Goal: Use online tool/utility: Utilize a website feature to perform a specific function

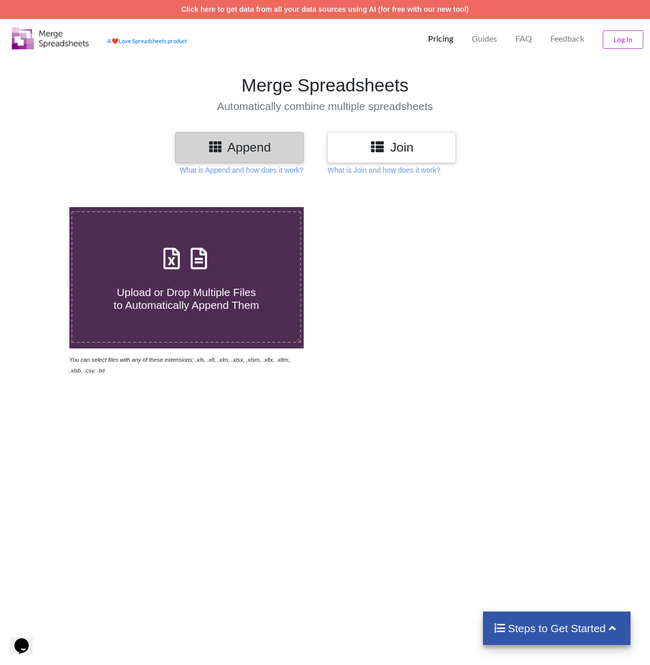
click at [385, 143] on icon at bounding box center [377, 146] width 15 height 13
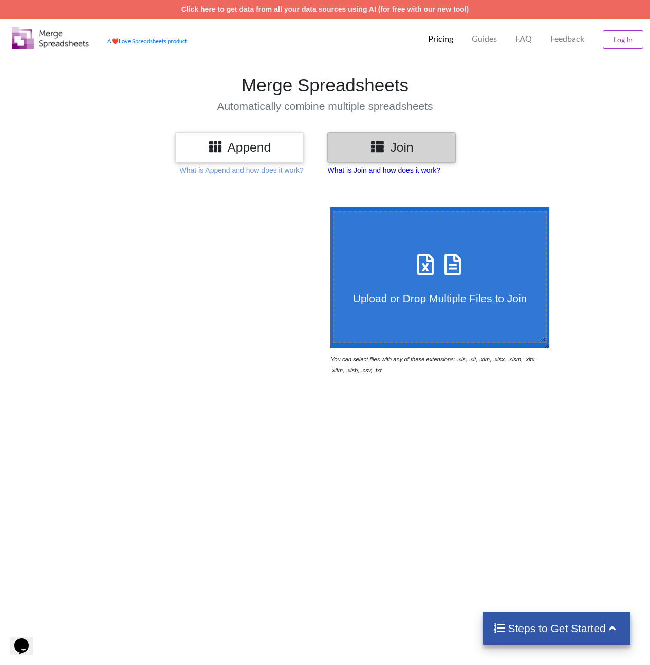
click at [405, 170] on p "What is Join and how does it work?" at bounding box center [383, 170] width 113 height 10
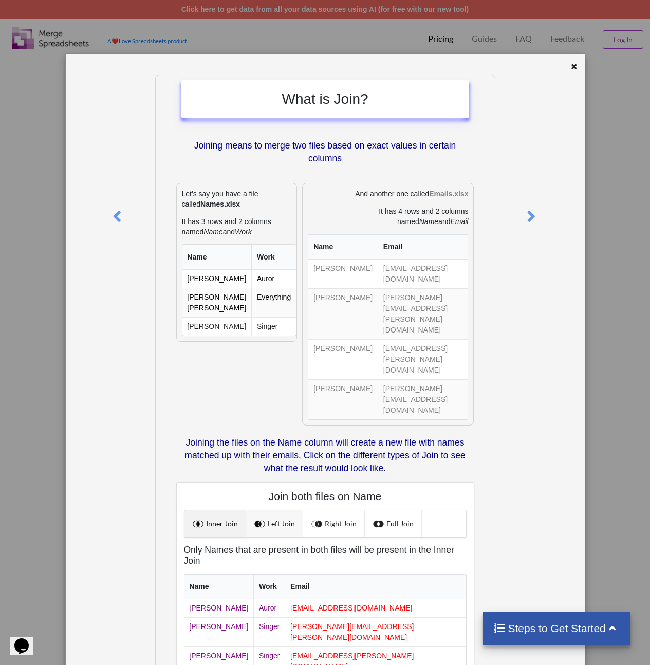
click at [275, 510] on link "Left Join" at bounding box center [274, 523] width 57 height 27
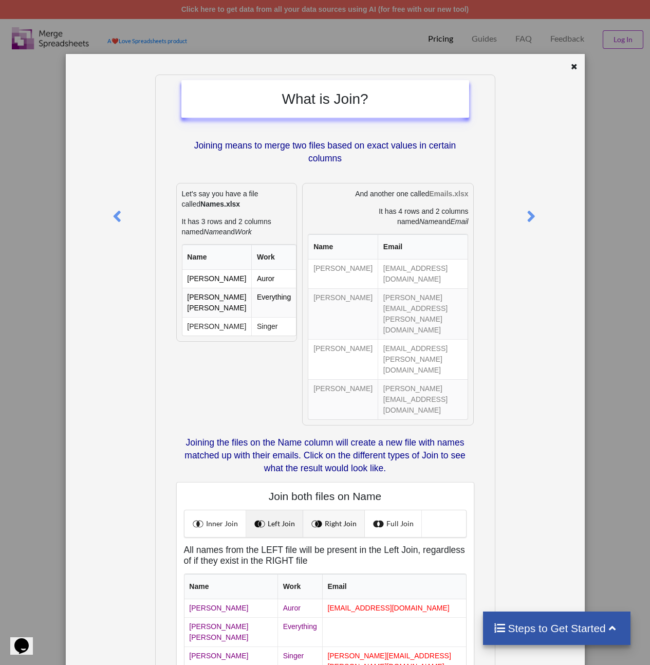
click at [308, 510] on link "Right Join" at bounding box center [334, 523] width 62 height 27
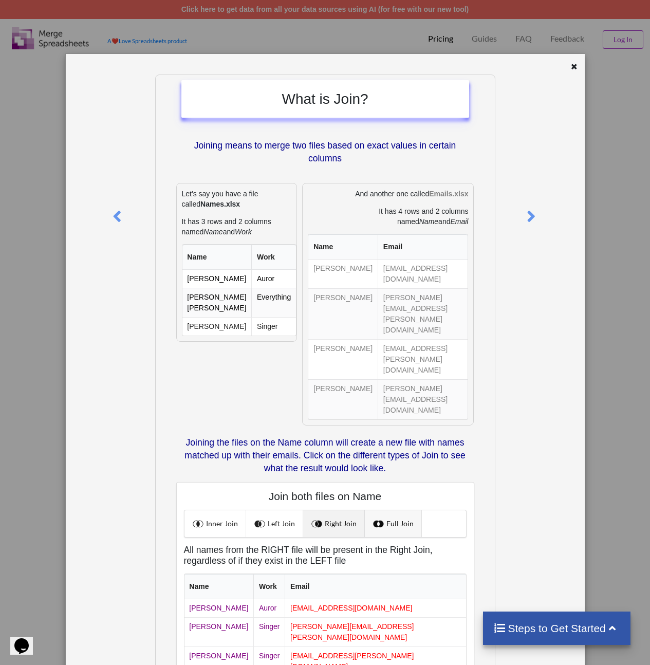
click at [373, 517] on span at bounding box center [379, 523] width 13 height 13
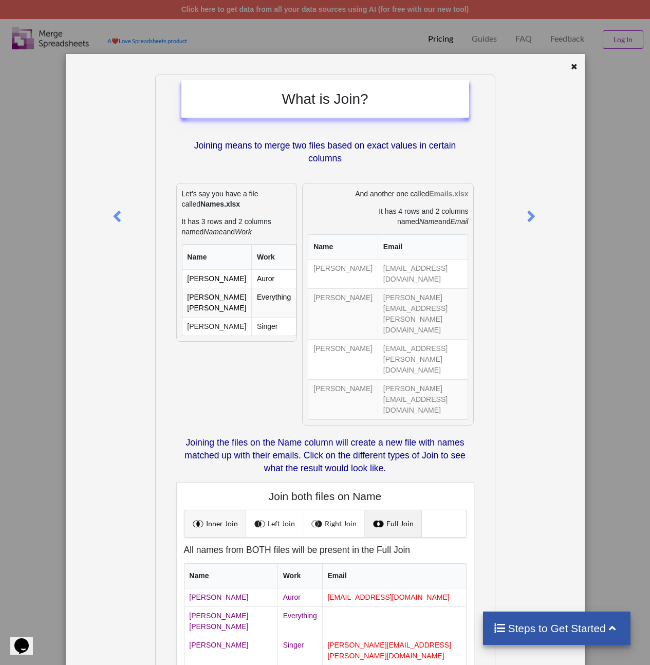
click at [202, 517] on span at bounding box center [199, 523] width 13 height 13
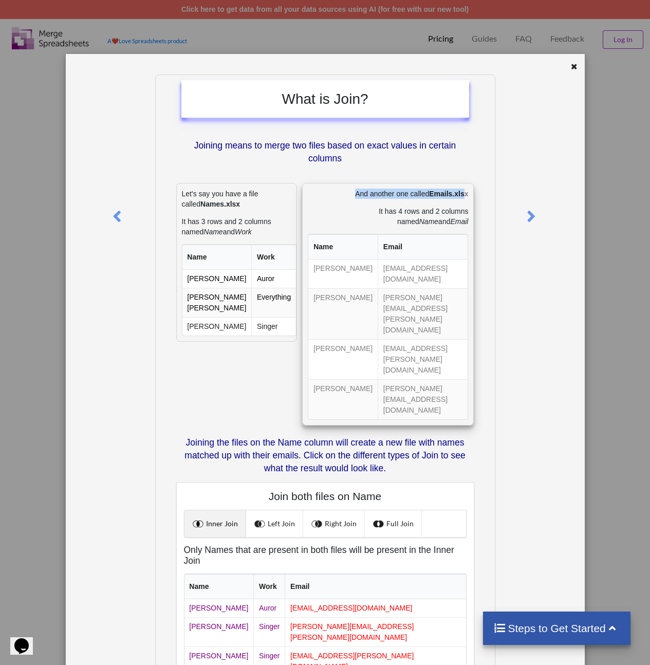
drag, startPoint x: 374, startPoint y: 186, endPoint x: 465, endPoint y: 192, distance: 92.1
click at [465, 192] on div "And another one called Emails.xlsx It has 4 rows and 2 columns named Name and E…" at bounding box center [388, 304] width 172 height 242
drag, startPoint x: 311, startPoint y: 211, endPoint x: 458, endPoint y: 221, distance: 147.8
click at [458, 221] on p "It has 4 rows and 2 columns named Name and Email" at bounding box center [388, 216] width 160 height 21
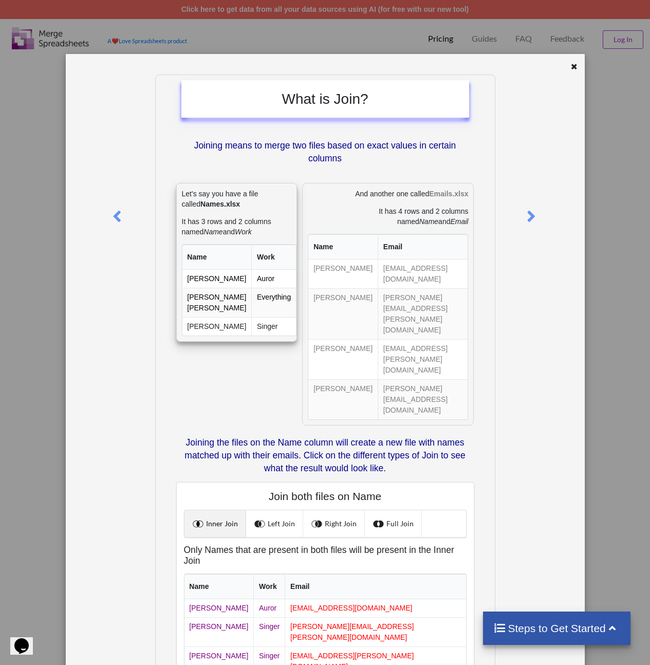
click at [271, 232] on p "It has 3 rows and 2 columns named Name and Work" at bounding box center [237, 226] width 110 height 21
click at [575, 68] on icon at bounding box center [574, 65] width 9 height 7
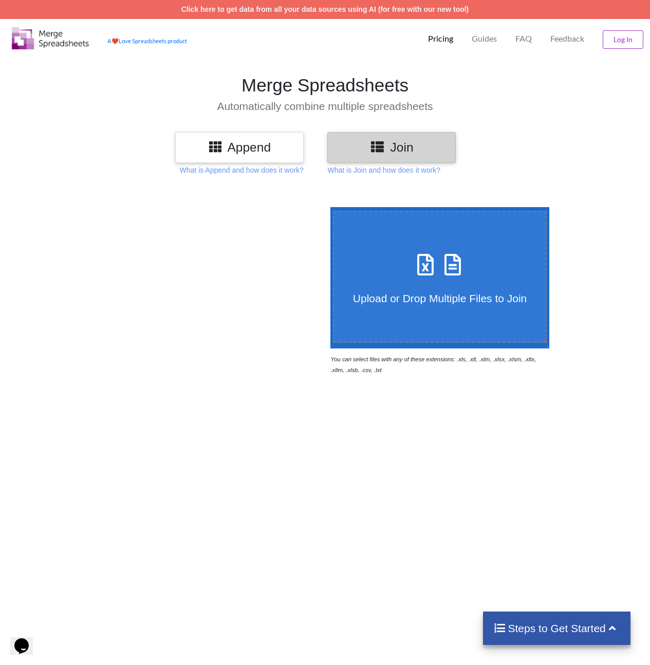
click at [256, 151] on h3 "Append" at bounding box center [239, 147] width 113 height 15
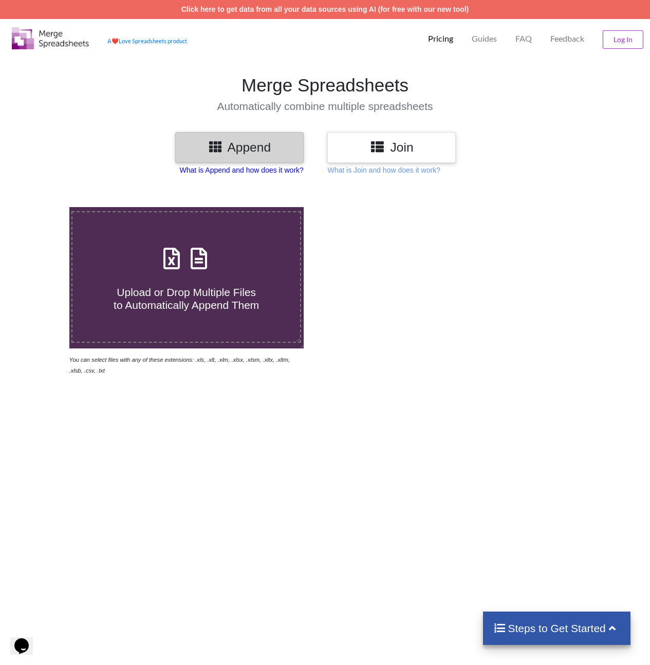
click at [251, 168] on p "What is Append and how does it work?" at bounding box center [242, 170] width 124 height 10
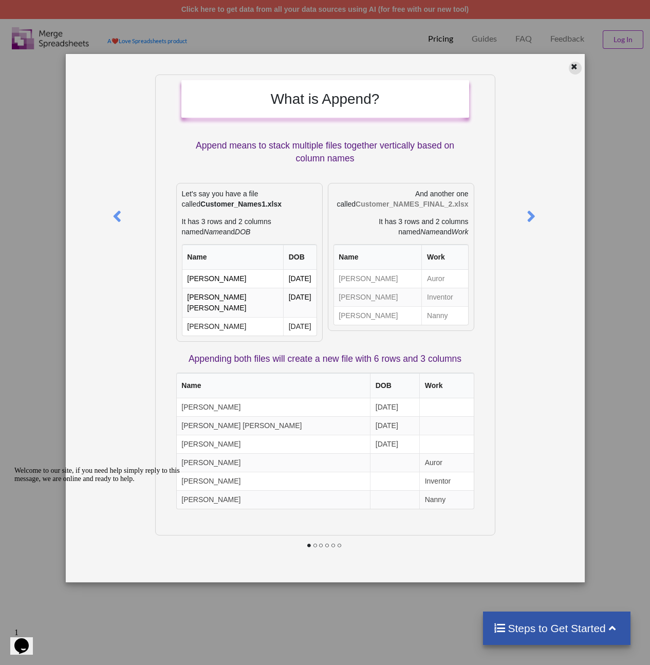
click at [575, 69] on icon at bounding box center [574, 65] width 9 height 7
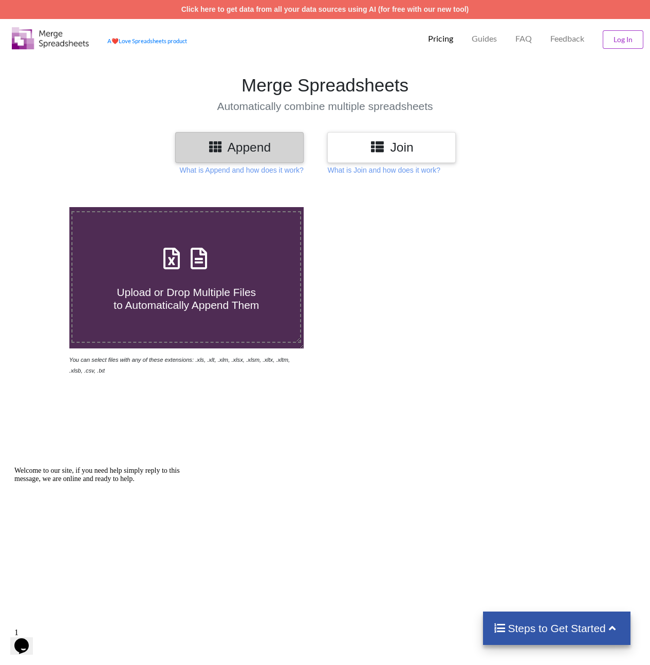
click at [160, 283] on h4 "Upload or Drop Multiple Files to Automatically Append Them" at bounding box center [186, 292] width 228 height 39
click at [43, 207] on input "Upload or Drop Multiple Files to Automatically Append Them" at bounding box center [43, 207] width 0 height 0
type input "C:\fakepath\Pet Food and Supplies.xlsx"
click at [410, 147] on h3 "Join" at bounding box center [391, 147] width 113 height 15
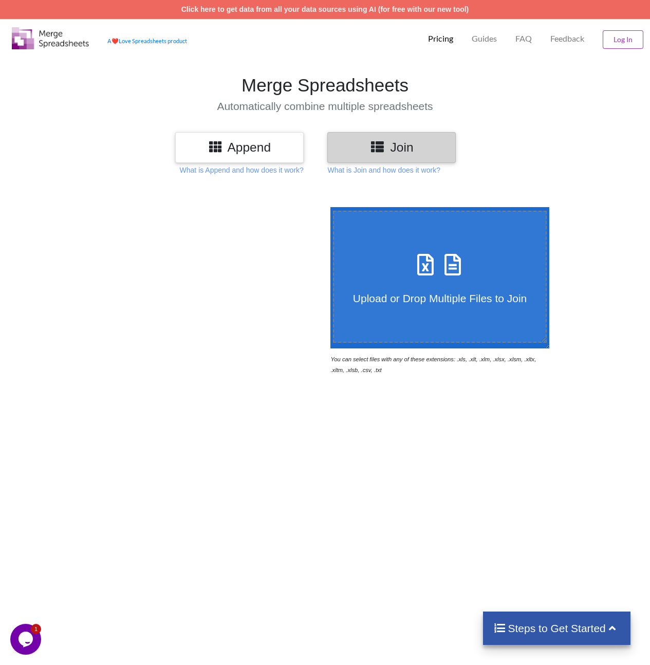
click at [242, 144] on h3 "Append" at bounding box center [239, 147] width 113 height 15
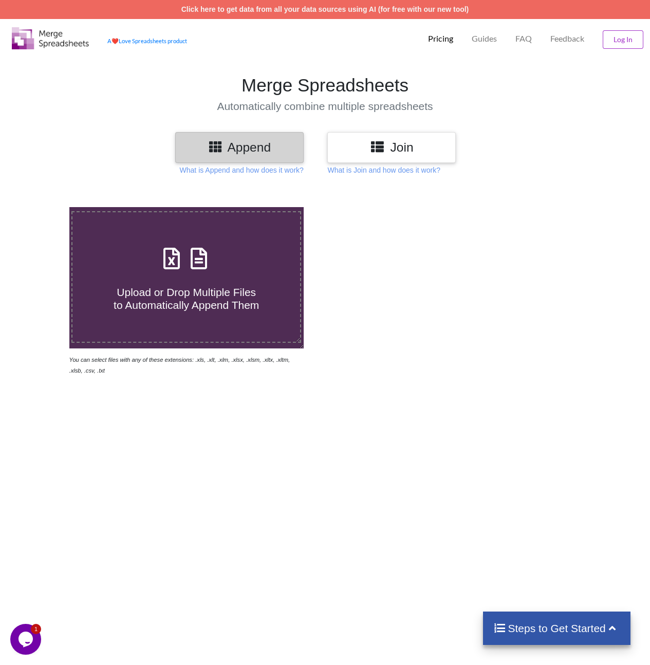
click at [236, 266] on div "Upload or Drop Multiple Files to Automatically Append Them" at bounding box center [186, 276] width 228 height 69
click at [43, 207] on input "Upload or Drop Multiple Files to Automatically Append Them" at bounding box center [43, 207] width 0 height 0
click at [210, 268] on span at bounding box center [186, 259] width 54 height 24
click at [43, 207] on input "Upload or Drop Multiple Files to Automatically Append Them" at bounding box center [43, 207] width 0 height 0
type input "C:\fakepath\Pet Food and Supplies.xlsx"
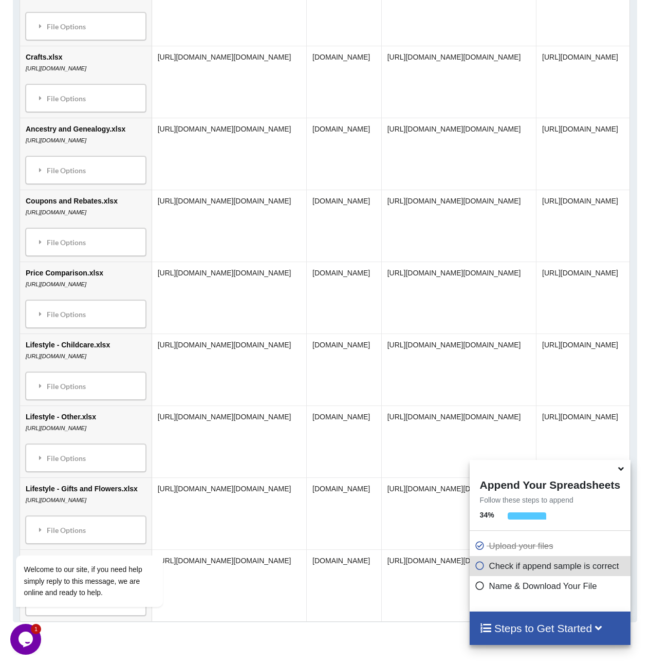
scroll to position [934, 0]
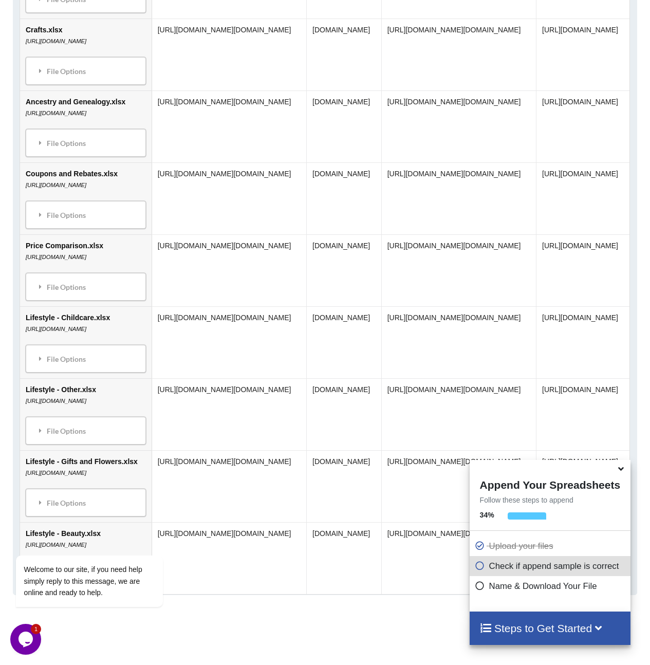
scroll to position [0, 0]
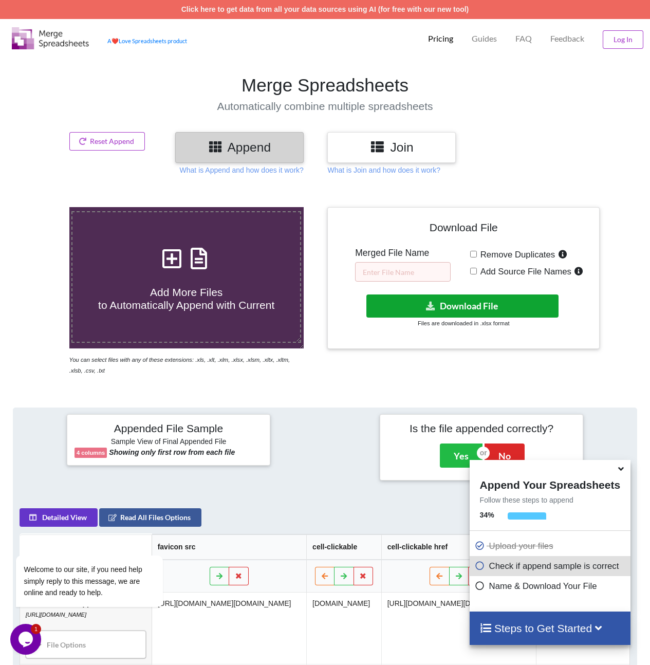
click at [458, 306] on button "Download File" at bounding box center [462, 305] width 193 height 23
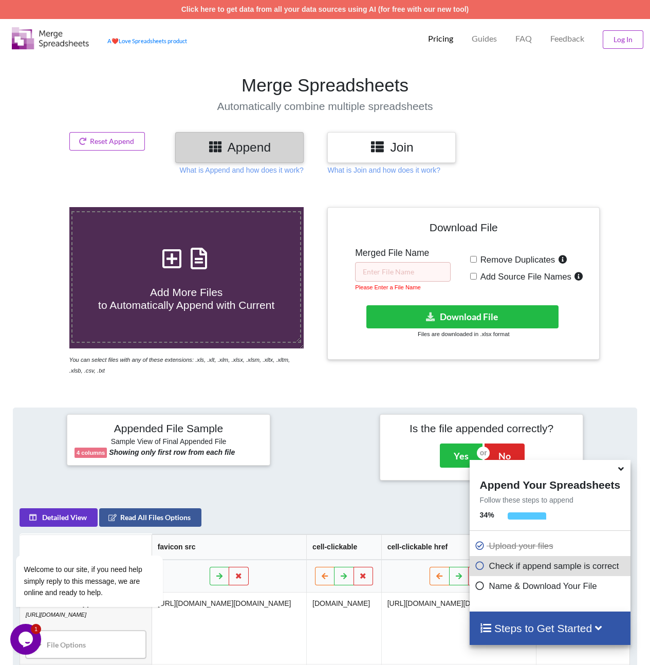
click at [391, 250] on h5 "Merged File Name" at bounding box center [403, 253] width 96 height 11
click at [397, 272] on input "text" at bounding box center [403, 272] width 96 height 20
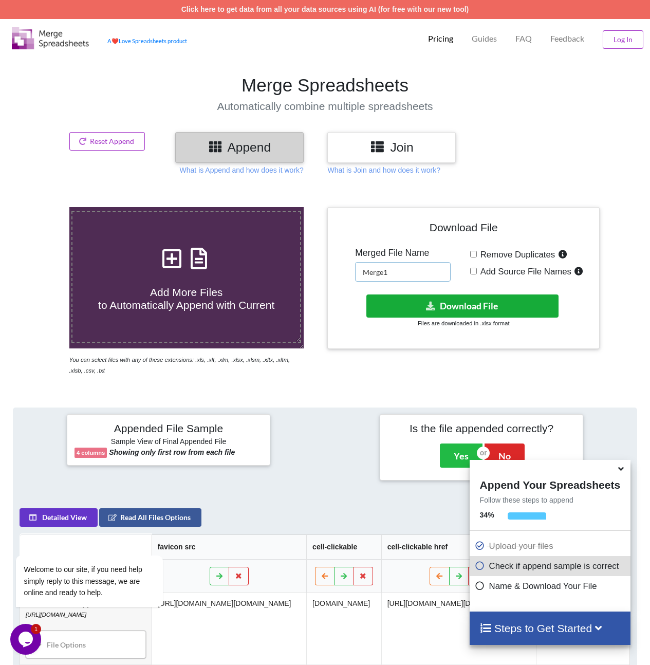
type input "Merge1"
click at [412, 295] on button "Download File" at bounding box center [462, 305] width 193 height 23
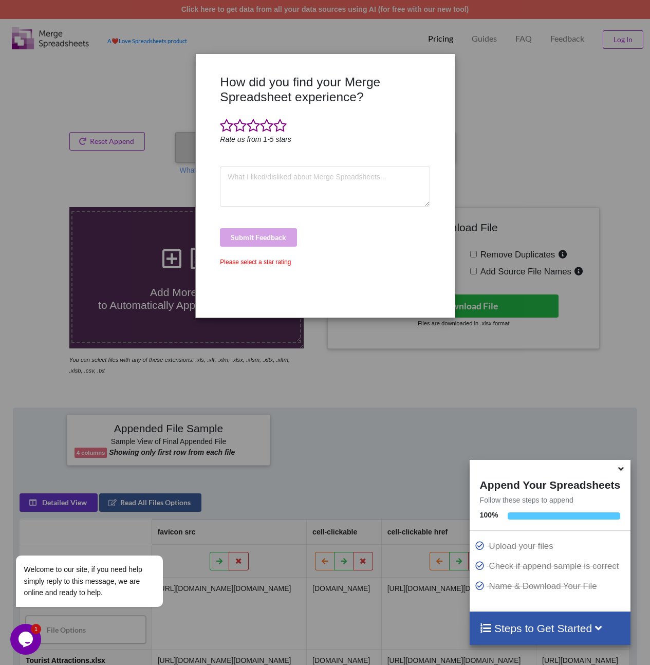
click at [470, 114] on div "How did you find your Merge Spreadsheet experience? Rate us from 1-5 stars Subm…" at bounding box center [325, 332] width 650 height 665
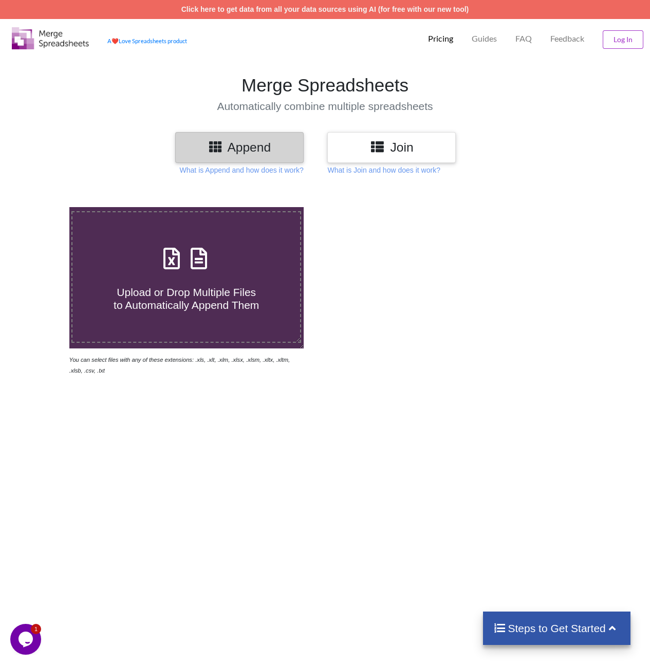
click at [226, 273] on h4 "Upload or Drop Multiple Files to Automatically Append Them" at bounding box center [186, 292] width 228 height 39
click at [43, 207] on input "Upload or Drop Multiple Files to Automatically Append Them" at bounding box center [43, 207] width 0 height 0
type input "C:\fakepath\Lifestyle - all.xlsx"
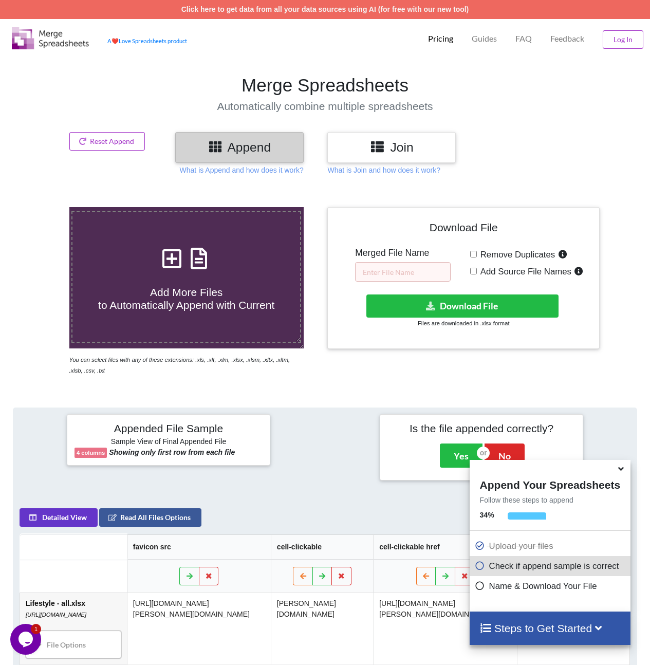
click at [387, 284] on div "Download File Merged File Name Remove Duplicates Add Source File Names Download…" at bounding box center [463, 278] width 257 height 127
click at [387, 275] on input "text" at bounding box center [403, 272] width 96 height 20
type input "merge2"
click at [395, 307] on button "Download File" at bounding box center [462, 305] width 193 height 23
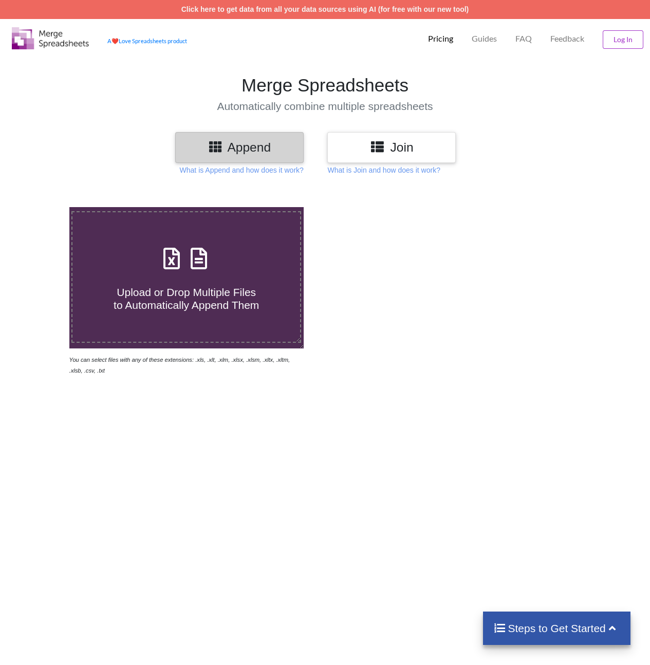
drag, startPoint x: 0, startPoint y: 0, endPoint x: 215, endPoint y: 255, distance: 333.6
click at [215, 255] on div "Upload or Drop Multiple Files to Automatically Append Them" at bounding box center [186, 276] width 228 height 69
click at [43, 207] on input "Upload or Drop Multiple Files to Automatically Append Them" at bounding box center [43, 207] width 0 height 0
type input "C:\fakepath\Merge1_10.xlsx"
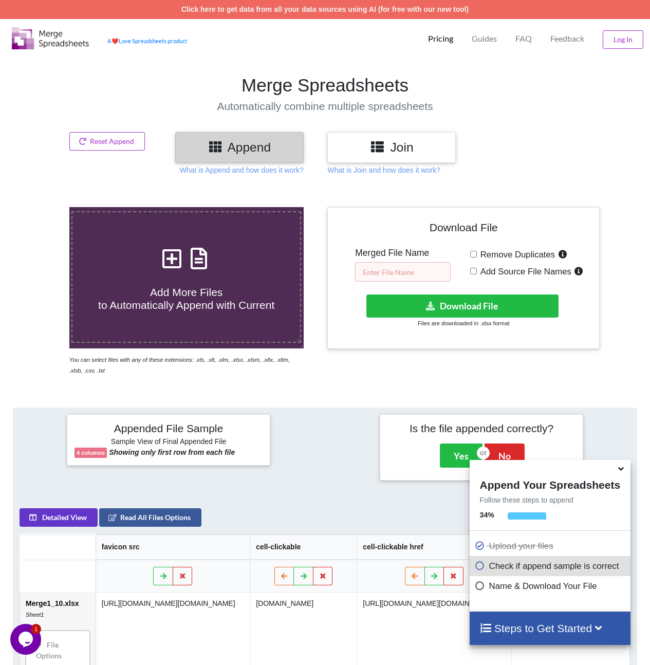
click at [388, 269] on input "text" at bounding box center [403, 272] width 96 height 20
type input "totalmerge"
click at [468, 319] on div "Download hidden Download File Files are downloaded in .xlsx format" at bounding box center [463, 311] width 257 height 34
click at [467, 317] on button "Download File" at bounding box center [462, 305] width 193 height 23
